Goal: Transaction & Acquisition: Book appointment/travel/reservation

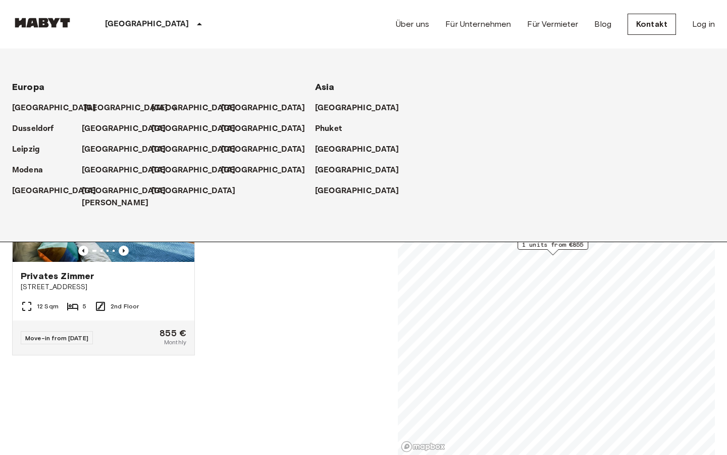
click at [96, 111] on p "[GEOGRAPHIC_DATA]" at bounding box center [126, 108] width 84 height 12
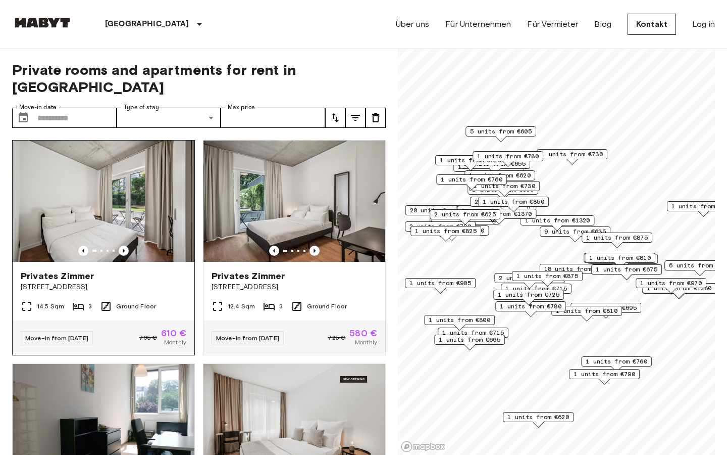
click at [169, 227] on img at bounding box center [104, 200] width 182 height 121
click at [280, 167] on img at bounding box center [295, 200] width 182 height 121
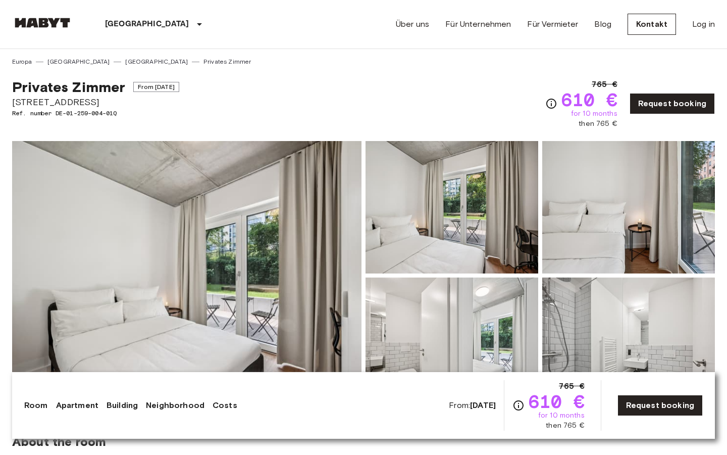
scroll to position [103, 0]
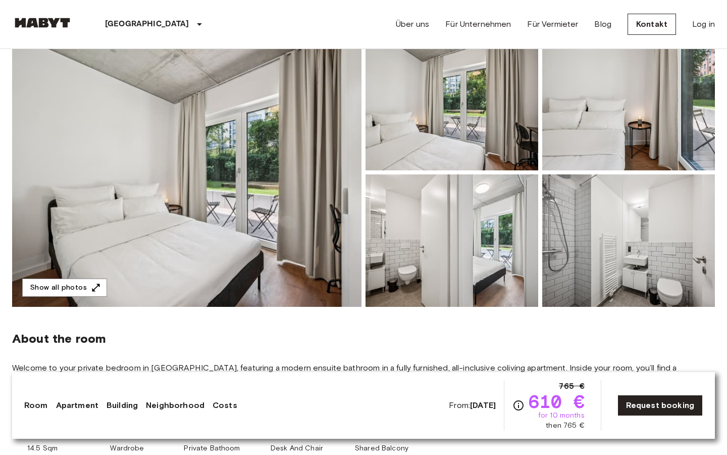
click at [237, 263] on img at bounding box center [186, 172] width 349 height 269
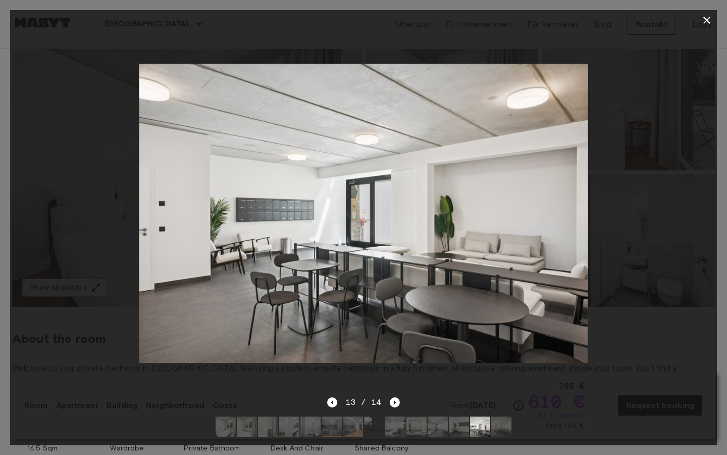
click at [705, 20] on icon "button" at bounding box center [707, 20] width 12 height 12
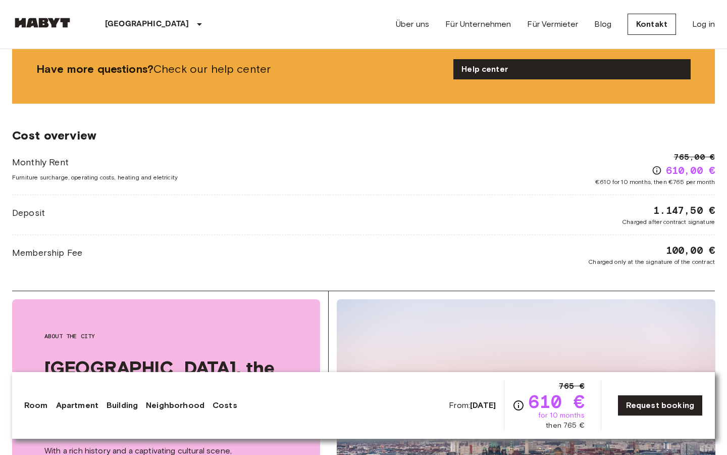
scroll to position [1586, 0]
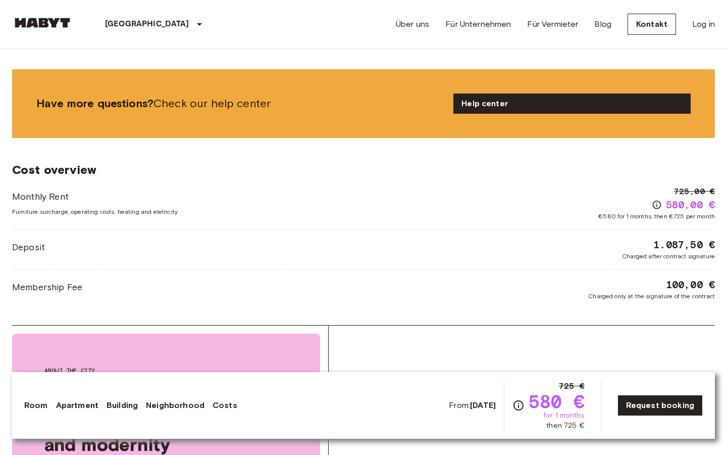
scroll to position [1495, 0]
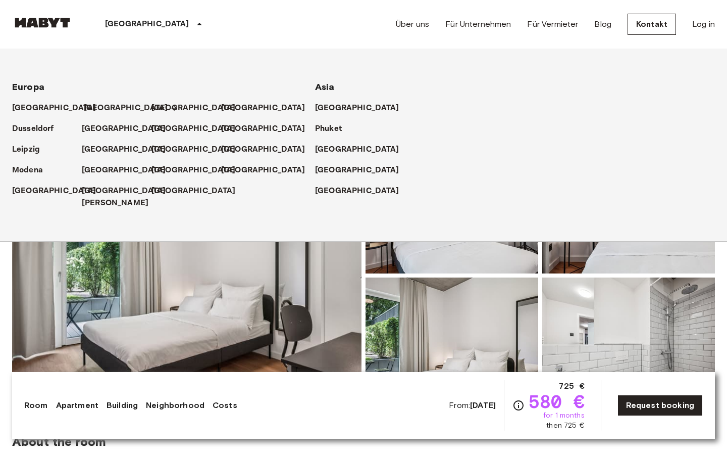
click at [88, 104] on p "[GEOGRAPHIC_DATA]" at bounding box center [126, 108] width 84 height 12
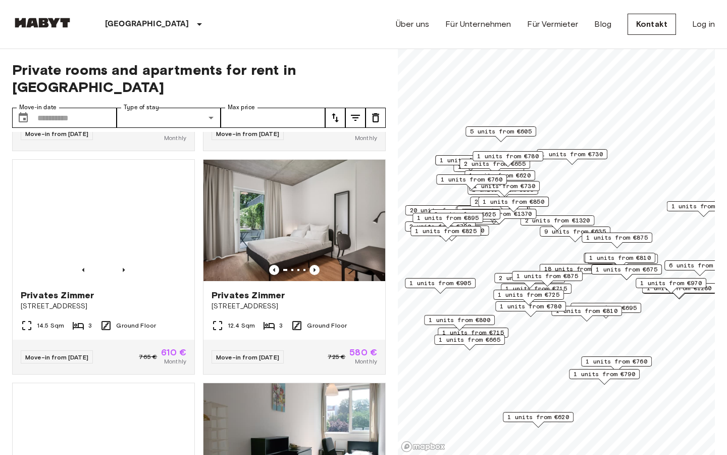
scroll to position [212, 0]
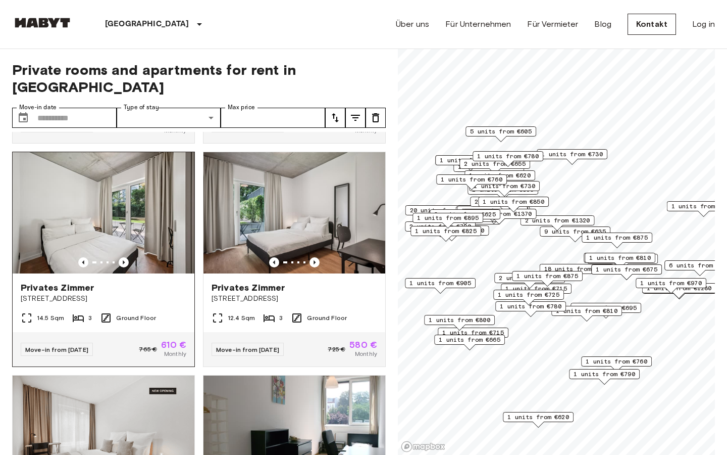
click at [167, 226] on img at bounding box center [104, 212] width 182 height 121
click at [157, 172] on img at bounding box center [104, 212] width 182 height 121
